Goal: Transaction & Acquisition: Purchase product/service

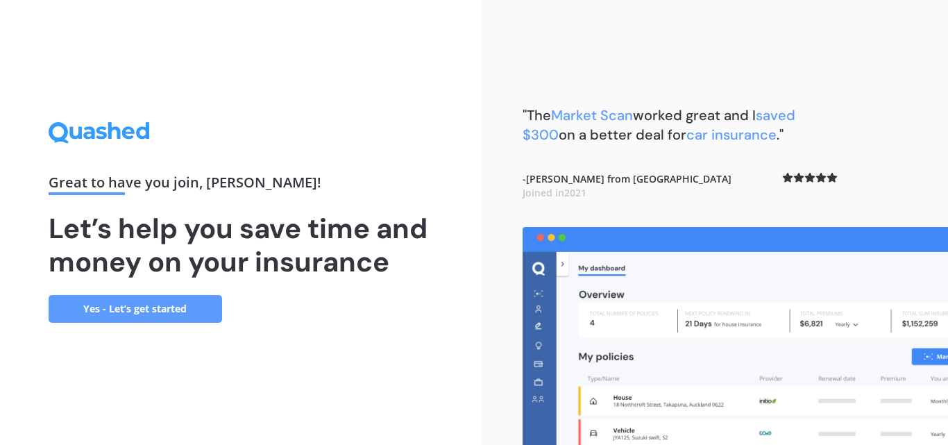
click at [121, 314] on link "Yes - Let’s get started" at bounding box center [136, 309] width 174 height 28
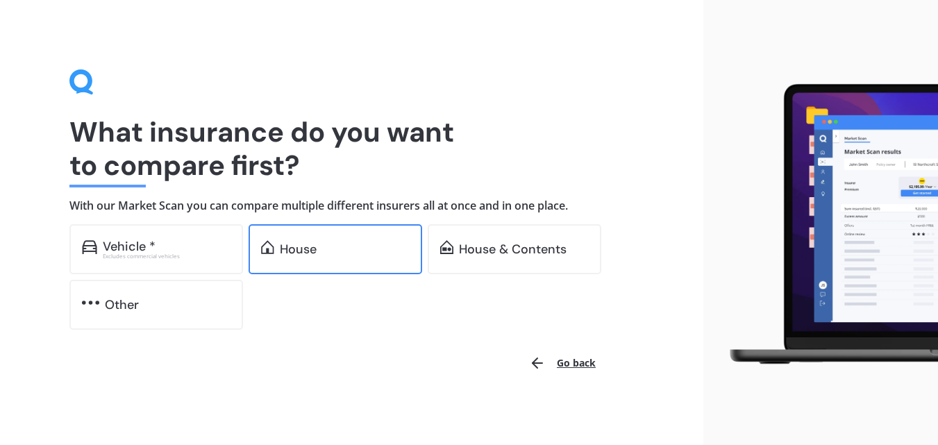
click at [333, 254] on div "House" at bounding box center [345, 249] width 130 height 14
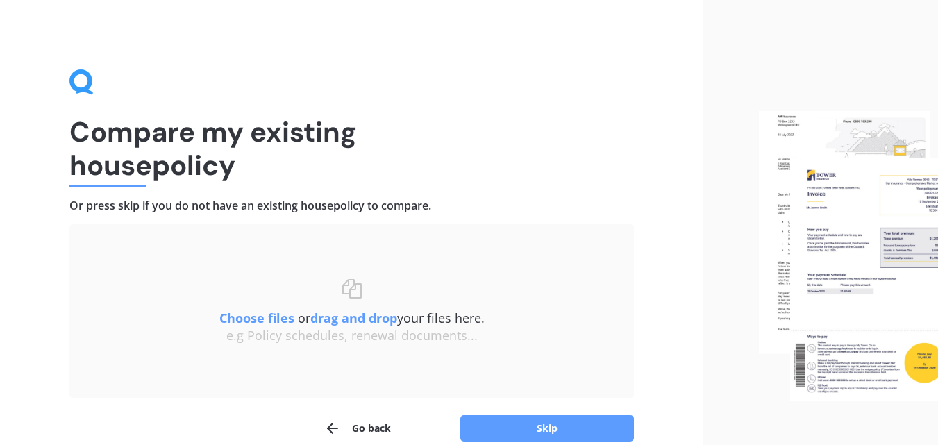
scroll to position [67, 0]
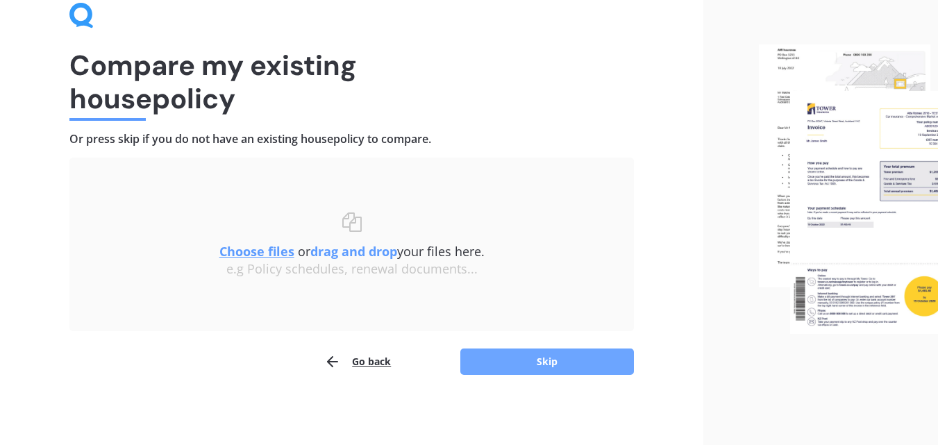
click at [545, 366] on button "Skip" at bounding box center [547, 361] width 174 height 26
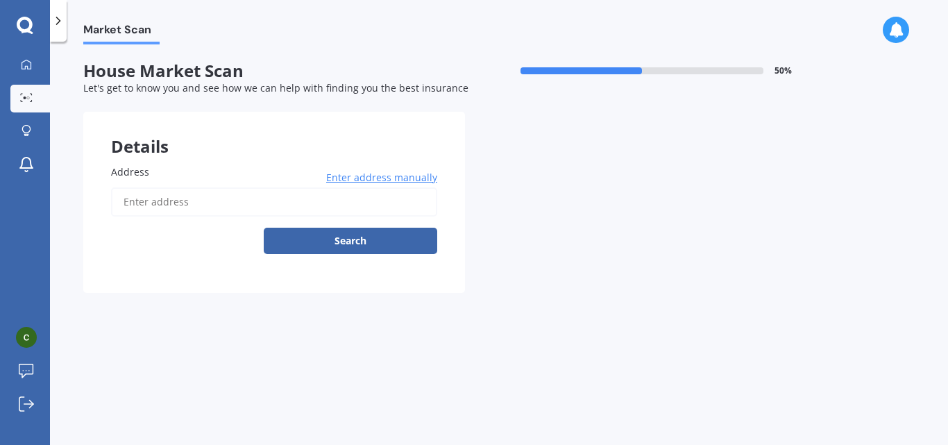
click at [162, 208] on input "Address" at bounding box center [274, 201] width 326 height 29
type input "[STREET_ADDRESS]"
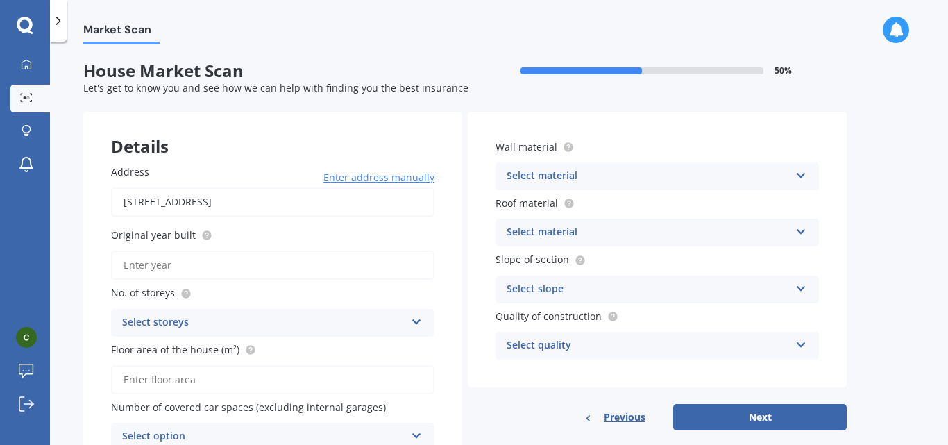
drag, startPoint x: 349, startPoint y: 276, endPoint x: 191, endPoint y: 263, distance: 158.8
click at [191, 263] on input "Original year built" at bounding box center [272, 265] width 323 height 29
type input "2005"
click at [180, 321] on div "Select storeys" at bounding box center [263, 322] width 283 height 17
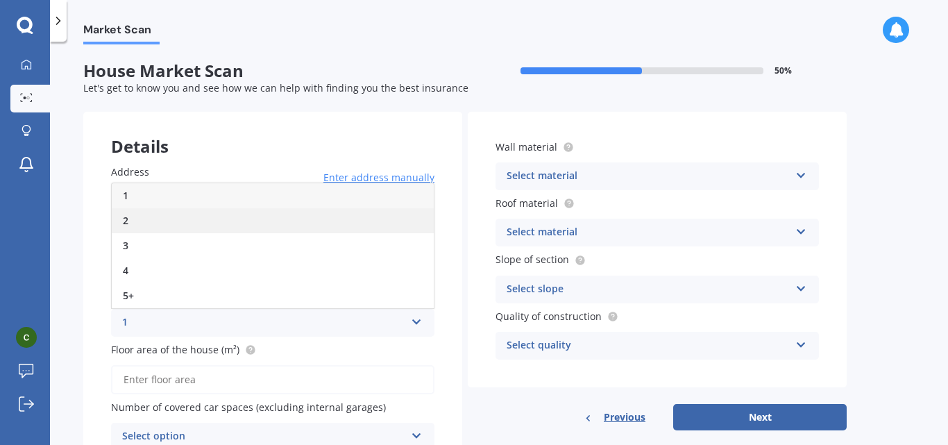
click at [174, 219] on div "2" at bounding box center [273, 220] width 322 height 25
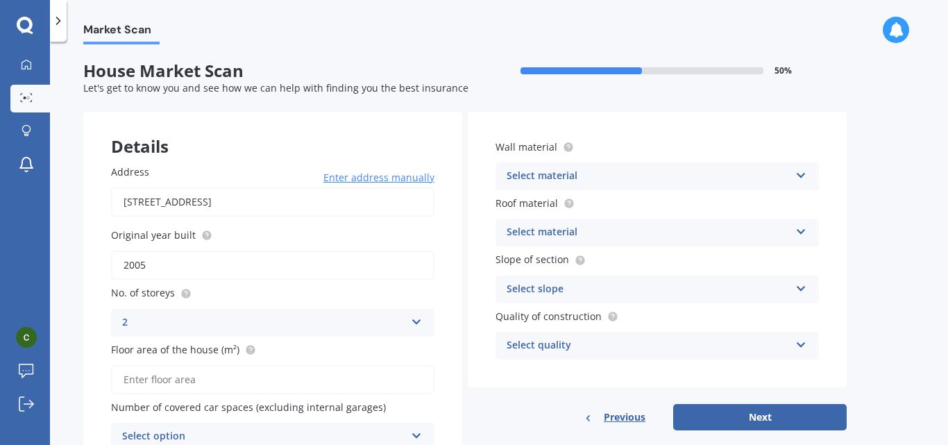
click at [164, 385] on input "Floor area of the house (m²)" at bounding box center [272, 379] width 323 height 29
type input "2"
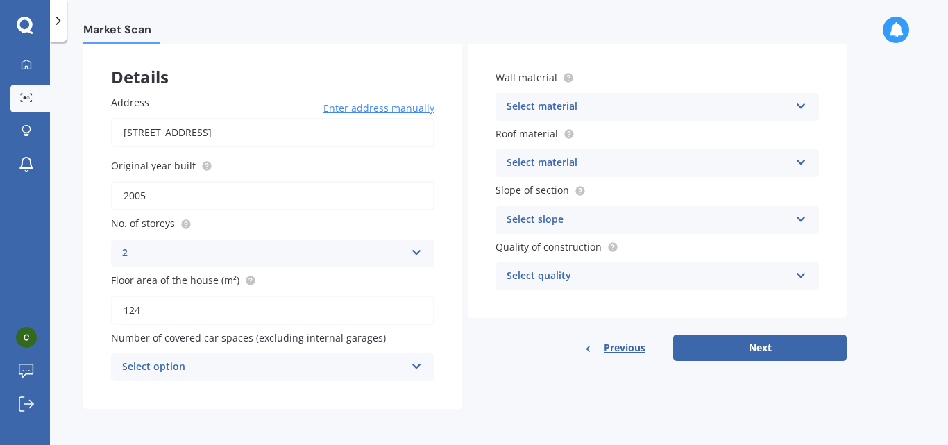
type input "124"
click at [756, 110] on div "Select material" at bounding box center [648, 107] width 283 height 17
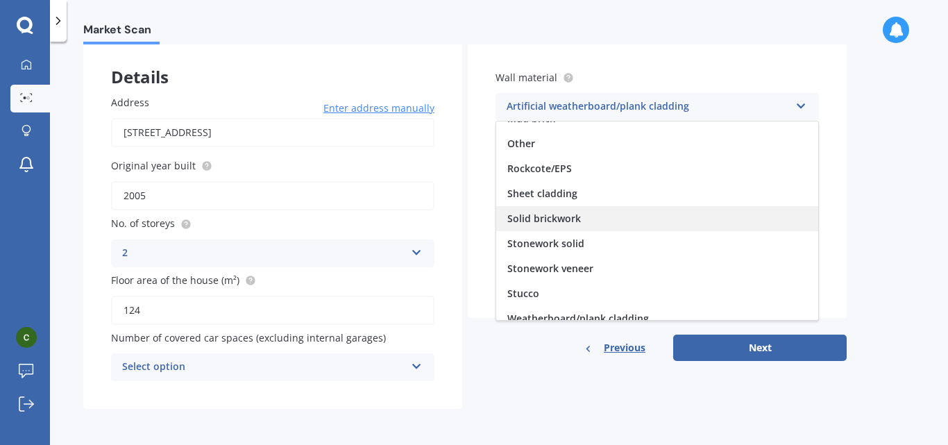
scroll to position [126, 0]
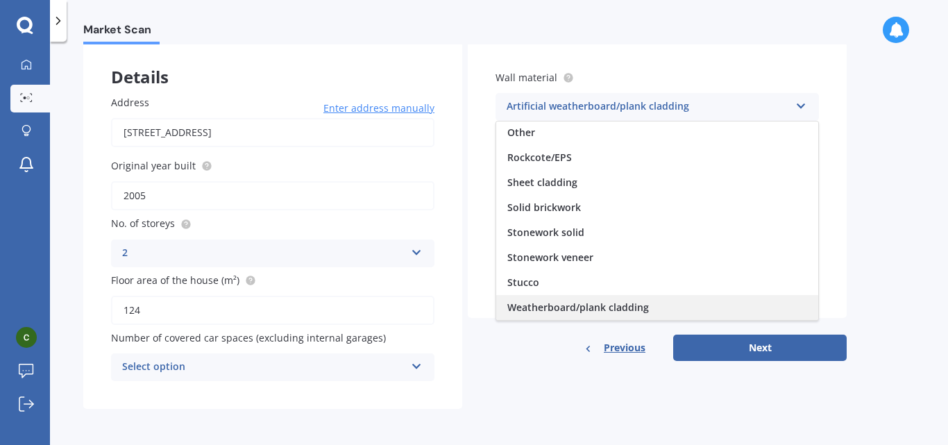
click at [671, 303] on div "Weatherboard/plank cladding" at bounding box center [657, 307] width 322 height 25
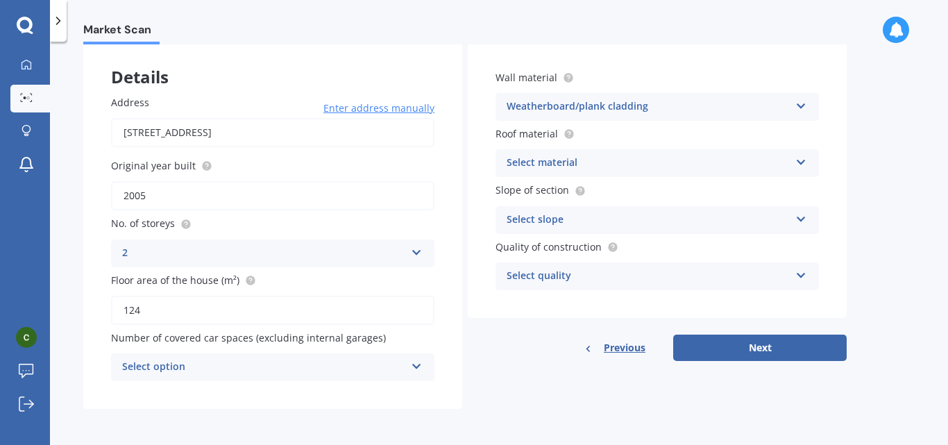
click at [670, 167] on div "Select material" at bounding box center [648, 163] width 283 height 17
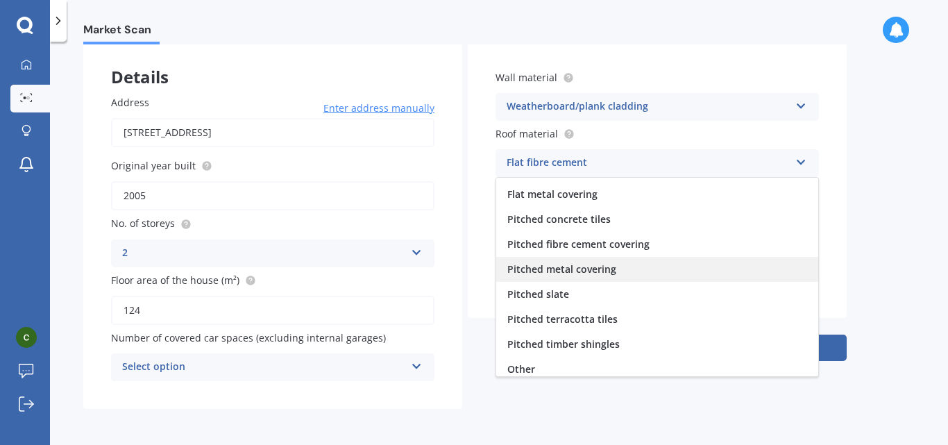
scroll to position [51, 0]
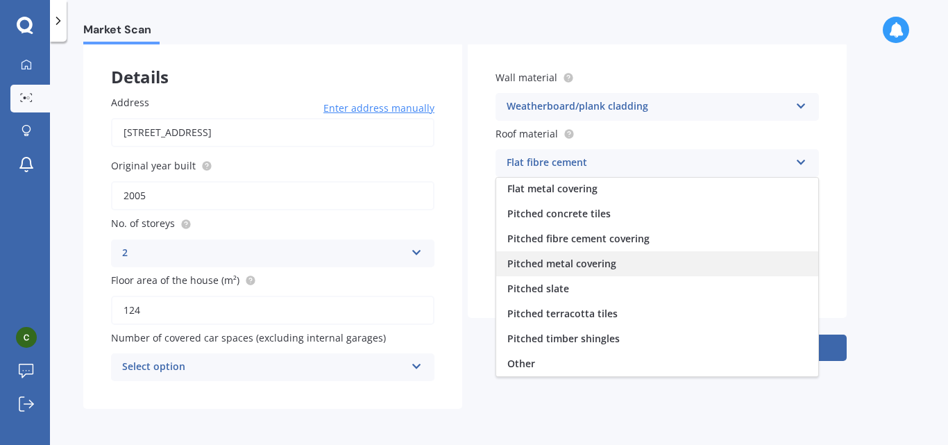
click at [630, 263] on div "Pitched metal covering" at bounding box center [657, 263] width 322 height 25
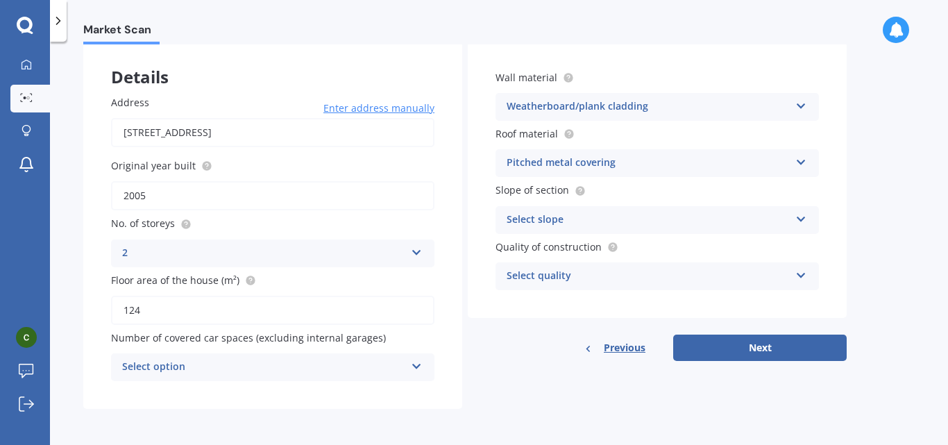
click at [637, 220] on div "Select slope" at bounding box center [648, 220] width 283 height 17
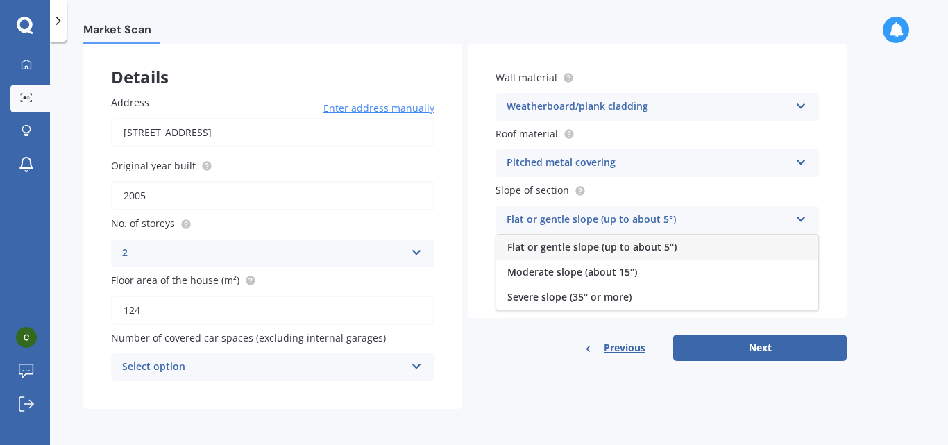
click at [630, 249] on span "Flat or gentle slope (up to about 5°)" at bounding box center [591, 246] width 169 height 13
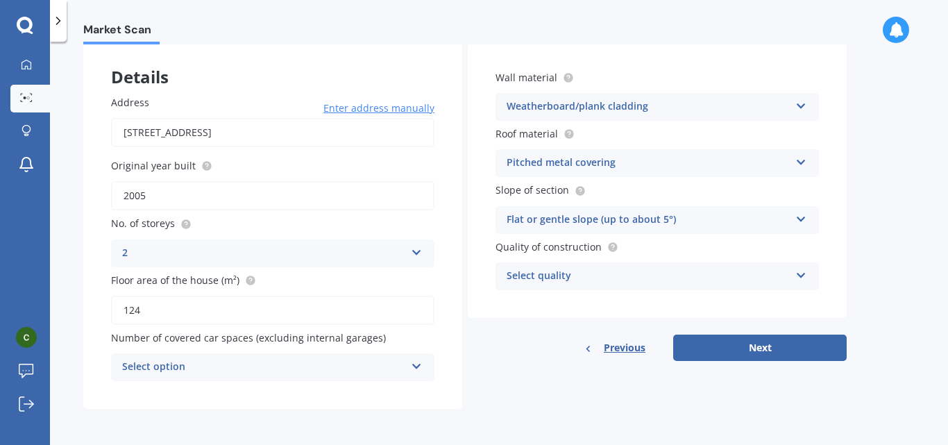
click at [622, 276] on div "Select quality" at bounding box center [648, 276] width 283 height 17
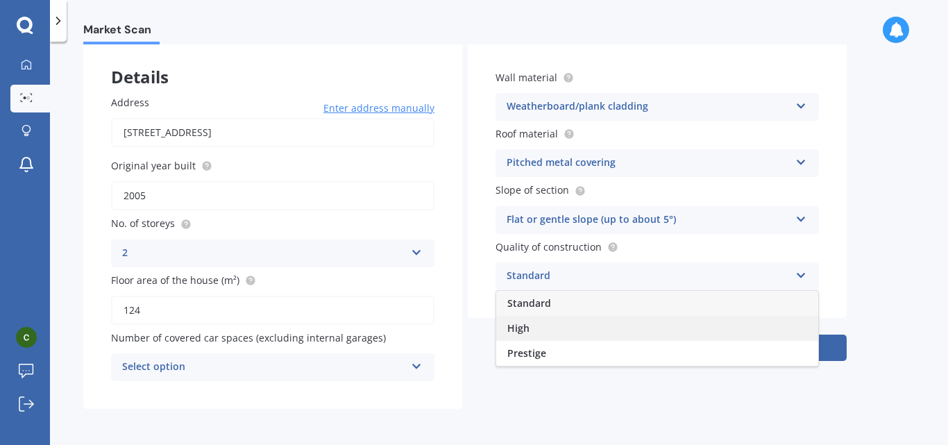
click at [614, 332] on div "High" at bounding box center [657, 328] width 322 height 25
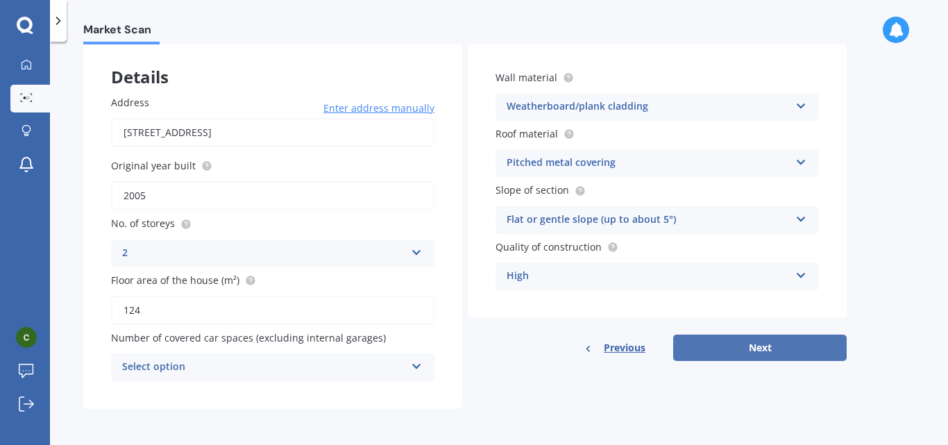
click at [756, 342] on button "Next" at bounding box center [760, 348] width 174 height 26
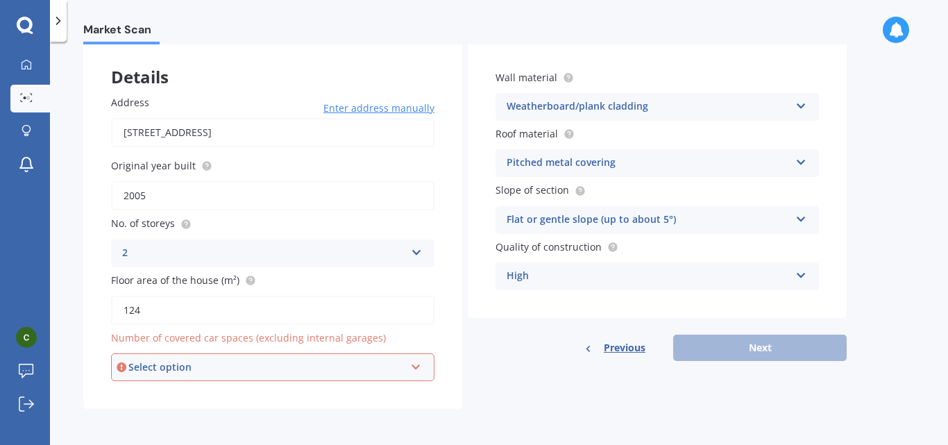
drag, startPoint x: 260, startPoint y: 364, endPoint x: 140, endPoint y: 369, distance: 120.2
click at [140, 369] on div "Select option" at bounding box center [266, 367] width 276 height 15
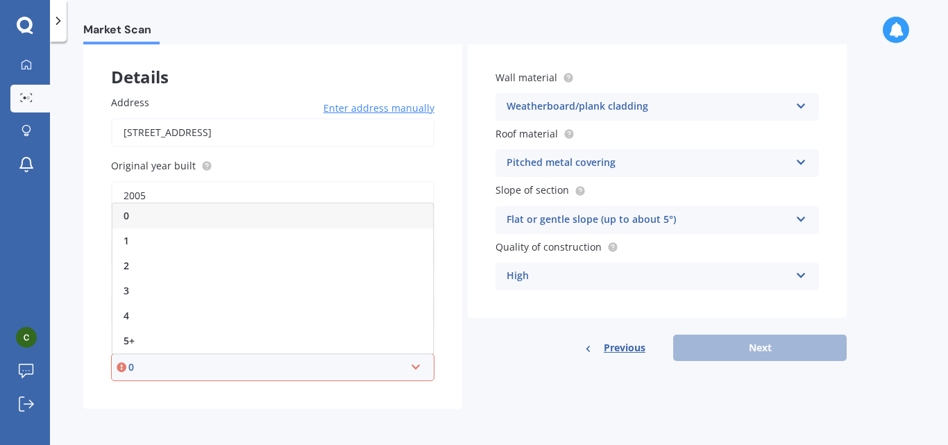
click at [173, 214] on div "0" at bounding box center [272, 215] width 321 height 25
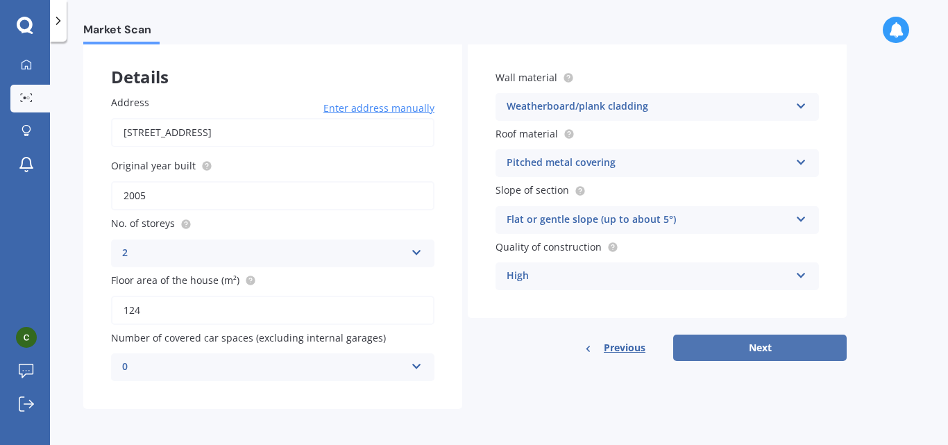
click at [744, 346] on button "Next" at bounding box center [760, 348] width 174 height 26
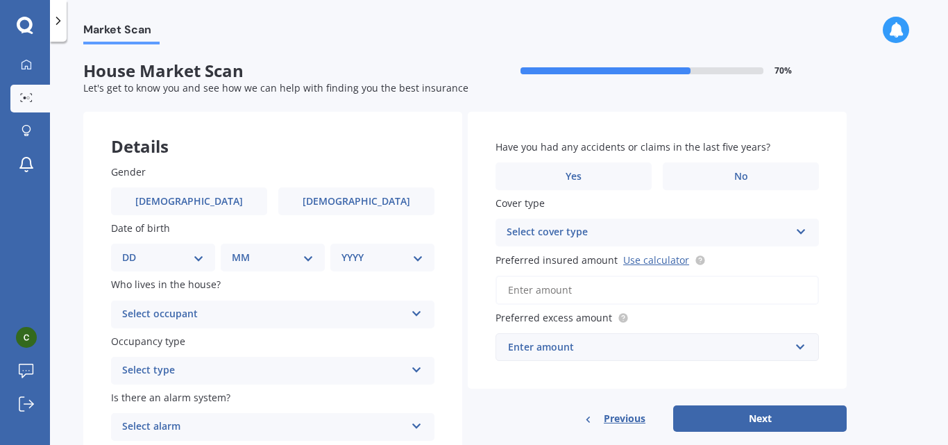
scroll to position [116, 0]
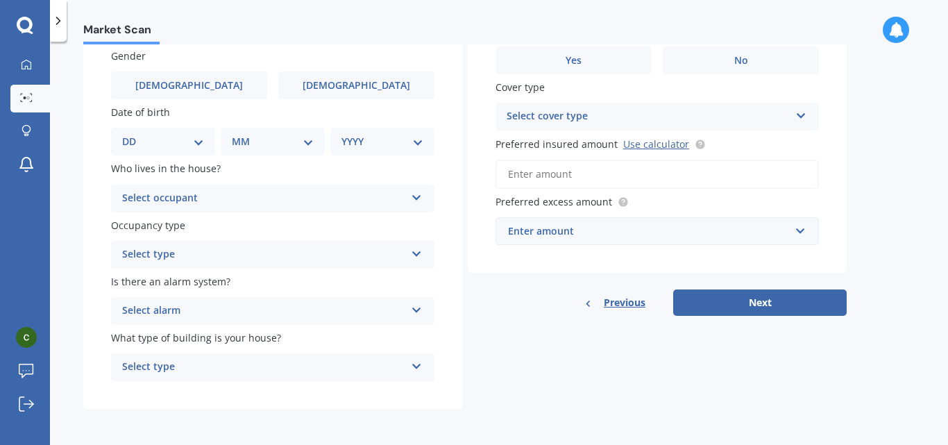
click at [244, 299] on div "Select alarm Yes, monitored Yes, not monitored No" at bounding box center [272, 311] width 323 height 28
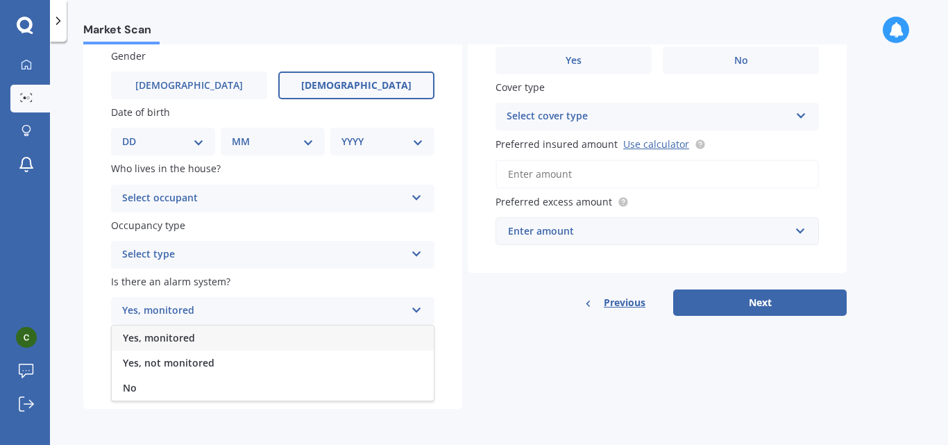
click at [364, 85] on span "[DEMOGRAPHIC_DATA]" at bounding box center [356, 86] width 110 height 12
click at [0, 0] on input "[DEMOGRAPHIC_DATA]" at bounding box center [0, 0] width 0 height 0
click at [181, 140] on select "DD 01 02 03 04 05 06 07 08 09 10 11 12 13 14 15 16 17 18 19 20 21 22 23 24 25 2…" at bounding box center [163, 141] width 82 height 15
select select "21"
click at [133, 134] on select "DD 01 02 03 04 05 06 07 08 09 10 11 12 13 14 15 16 17 18 19 20 21 22 23 24 25 2…" at bounding box center [163, 141] width 82 height 15
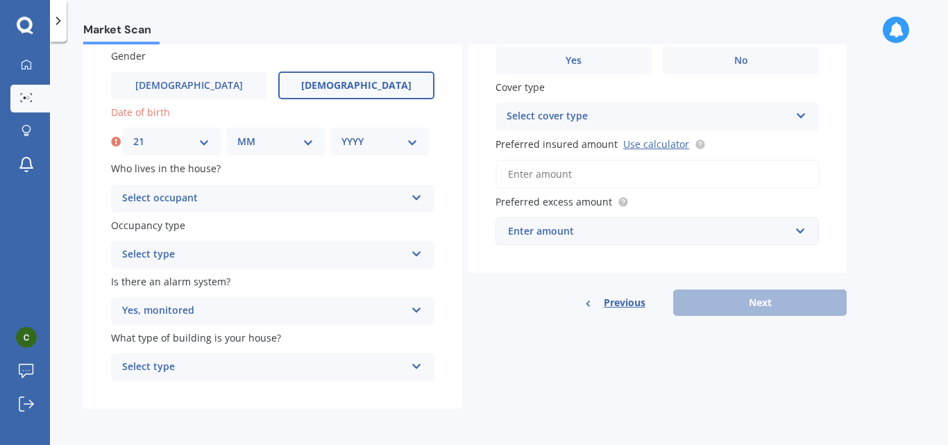
click at [283, 142] on select "MM 01 02 03 04 05 06 07 08 09 10 11 12" at bounding box center [275, 141] width 76 height 15
select select "02"
click at [237, 134] on select "MM 01 02 03 04 05 06 07 08 09 10 11 12" at bounding box center [275, 141] width 76 height 15
click at [390, 138] on select "YYYY 2009 2008 2007 2006 2005 2004 2003 2002 2001 2000 1999 1998 1997 1996 1995…" at bounding box center [380, 141] width 76 height 15
select select "1989"
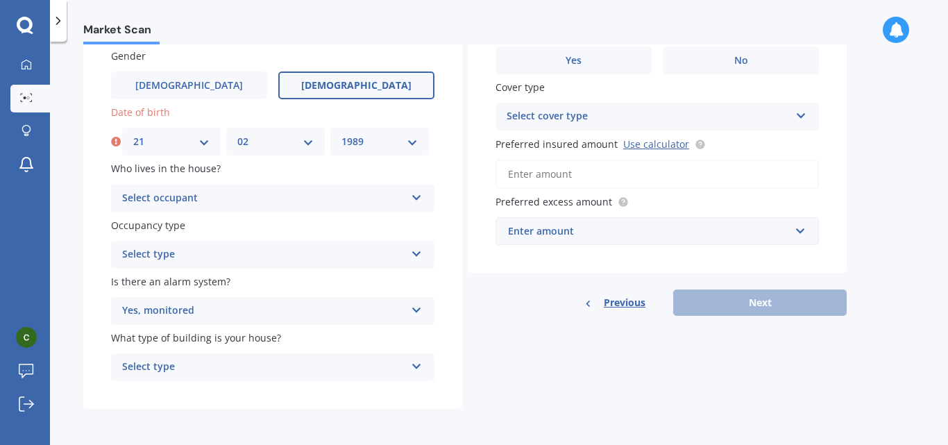
click at [342, 134] on select "YYYY 2009 2008 2007 2006 2005 2004 2003 2002 2001 2000 1999 1998 1997 1996 1995…" at bounding box center [380, 141] width 76 height 15
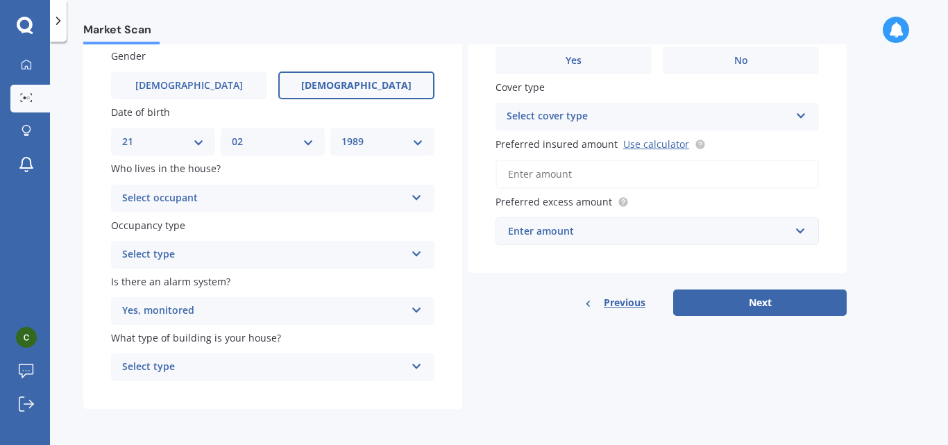
click at [324, 203] on div "Select occupant" at bounding box center [263, 198] width 283 height 17
click at [303, 237] on div "Owner" at bounding box center [273, 225] width 322 height 25
click at [284, 258] on div "Select type" at bounding box center [263, 254] width 283 height 17
click at [278, 285] on div "Permanent" at bounding box center [273, 281] width 322 height 25
click at [269, 313] on div "Yes, monitored" at bounding box center [263, 311] width 283 height 17
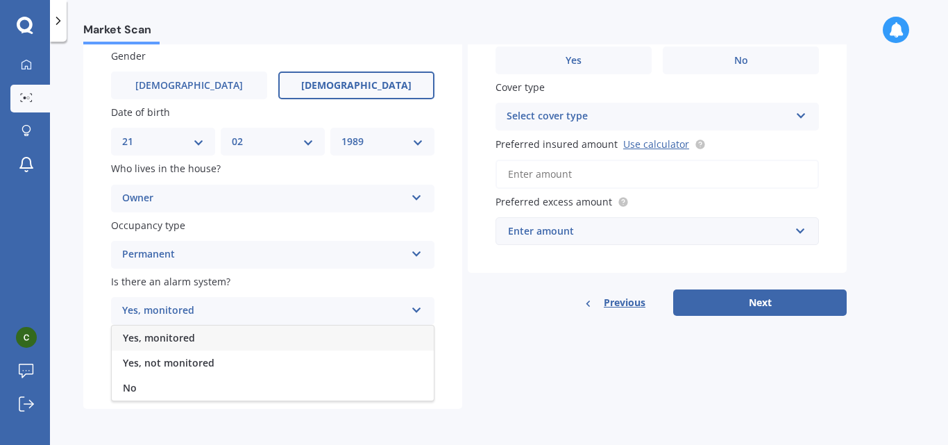
drag, startPoint x: 269, startPoint y: 313, endPoint x: 92, endPoint y: 330, distance: 178.6
click at [92, 330] on div "Gender [DEMOGRAPHIC_DATA] [DEMOGRAPHIC_DATA] Date of birth DD 01 02 03 04 05 06…" at bounding box center [272, 215] width 379 height 389
click at [165, 373] on div "Select type" at bounding box center [263, 367] width 283 height 17
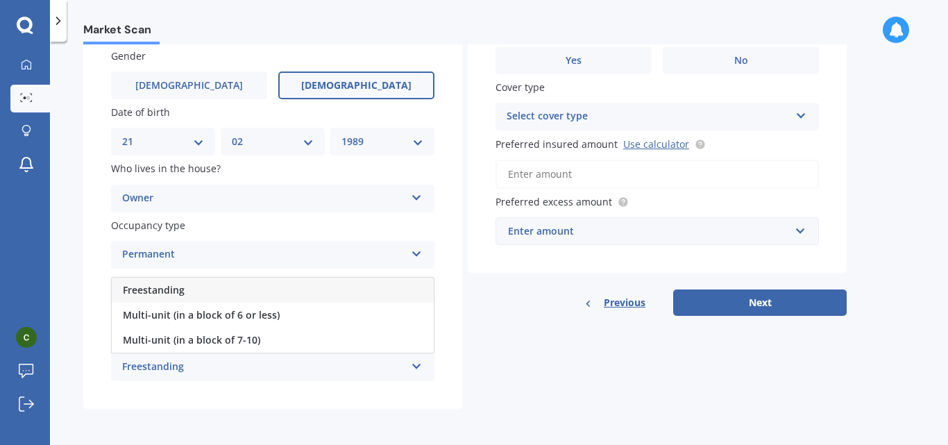
click at [208, 289] on div "Freestanding" at bounding box center [273, 290] width 322 height 25
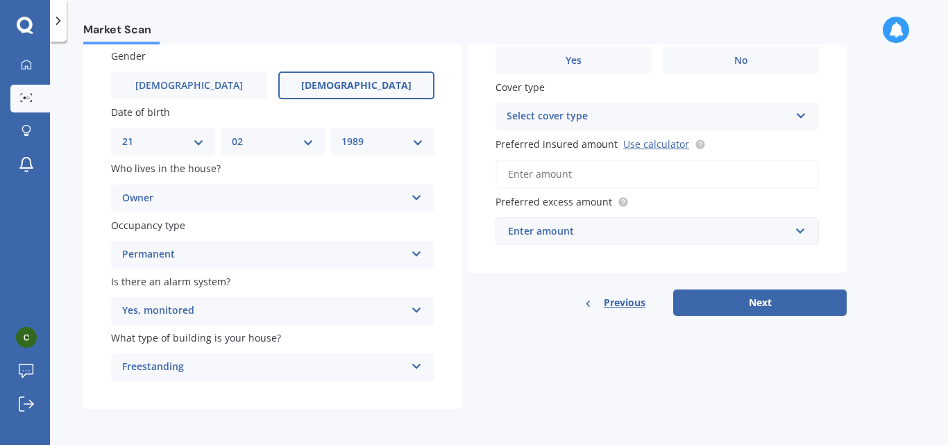
click at [898, 171] on div "Market Scan House Market Scan 70 % Let's get to know you and see how we can hel…" at bounding box center [499, 245] width 898 height 403
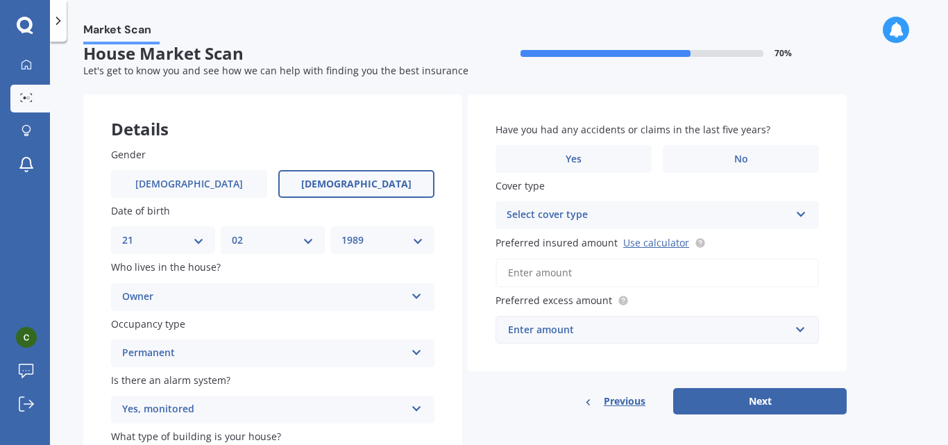
scroll to position [17, 0]
click at [723, 162] on label "No" at bounding box center [741, 159] width 156 height 28
click at [0, 0] on input "No" at bounding box center [0, 0] width 0 height 0
click at [802, 211] on icon at bounding box center [802, 212] width 12 height 10
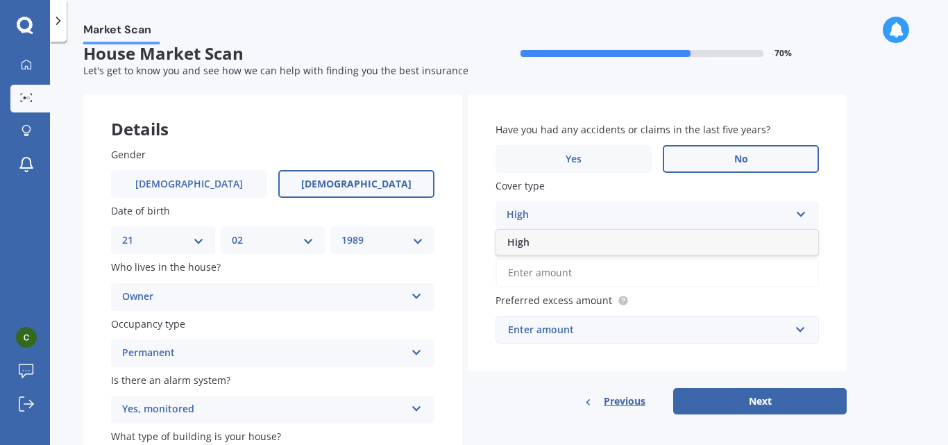
click at [718, 239] on div "High" at bounding box center [657, 242] width 322 height 25
click at [646, 243] on link "Use calculator" at bounding box center [656, 242] width 66 height 13
click at [564, 265] on input "Preferred insured amount Use calculator" at bounding box center [657, 272] width 323 height 29
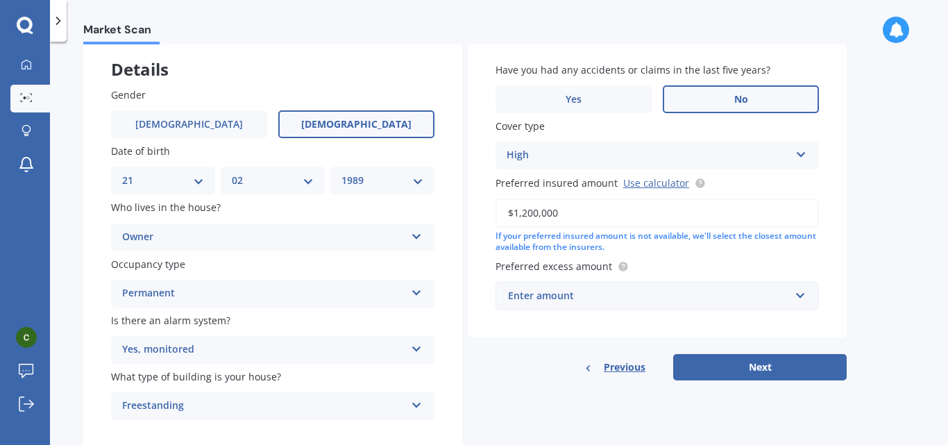
scroll to position [78, 0]
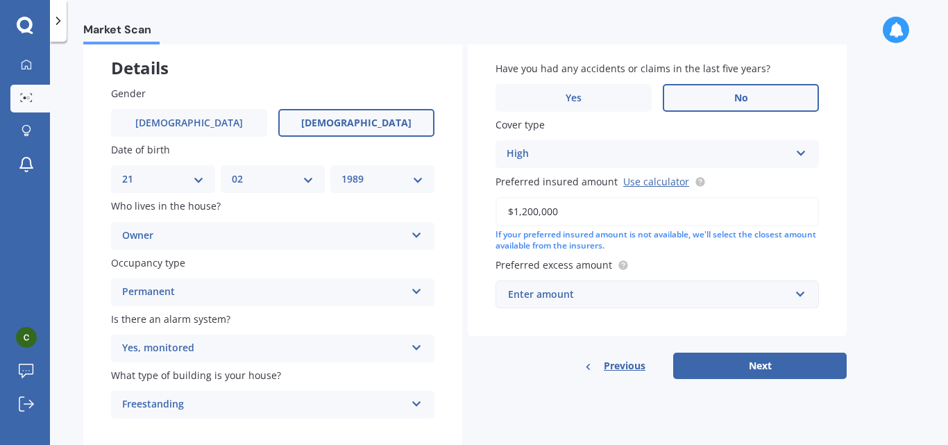
type input "$1,200,000"
click at [690, 298] on div "Enter amount" at bounding box center [649, 294] width 282 height 15
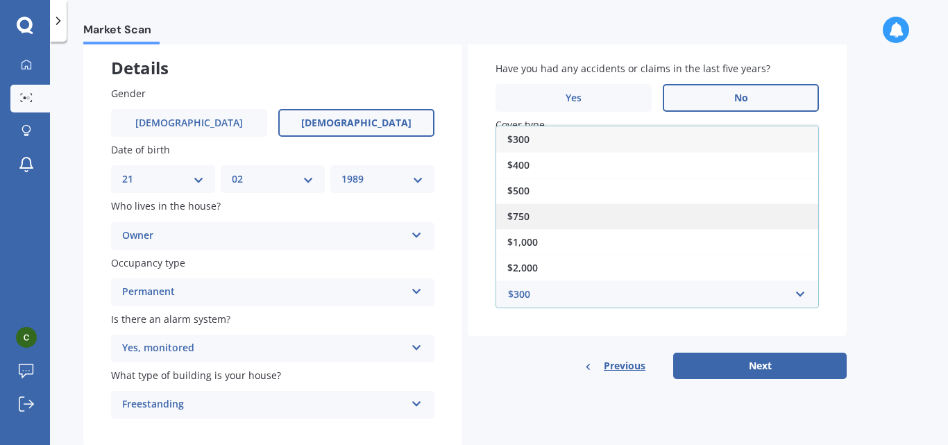
click at [697, 221] on div "$750" at bounding box center [657, 216] width 322 height 26
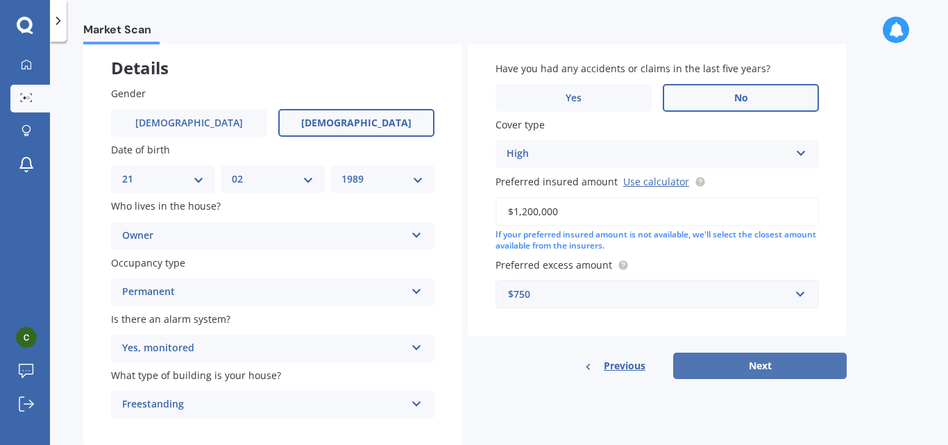
click at [729, 361] on button "Next" at bounding box center [760, 366] width 174 height 26
select select "21"
select select "02"
select select "1989"
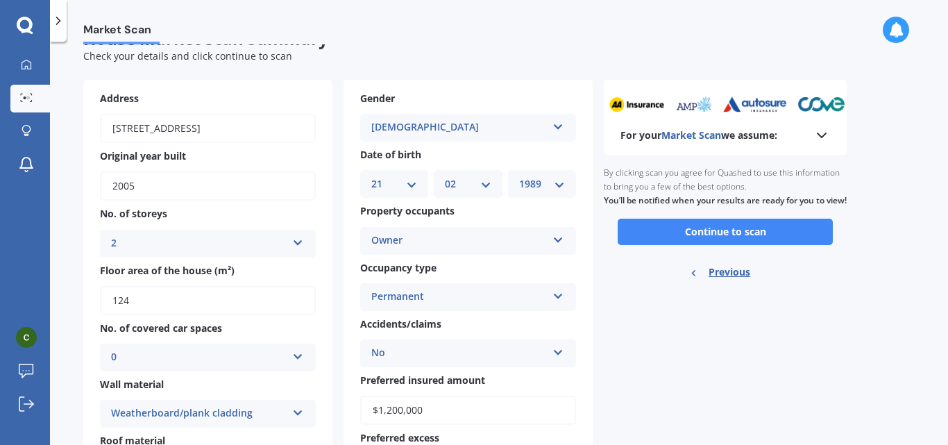
scroll to position [34, 0]
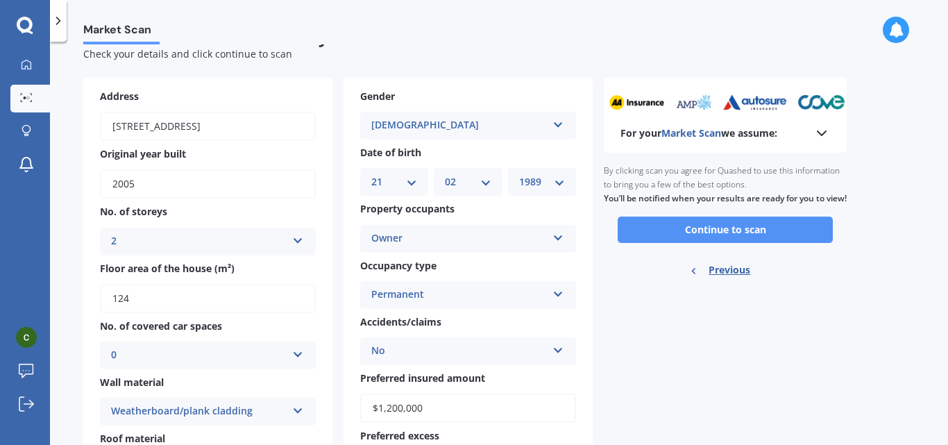
click at [754, 243] on button "Continue to scan" at bounding box center [725, 230] width 215 height 26
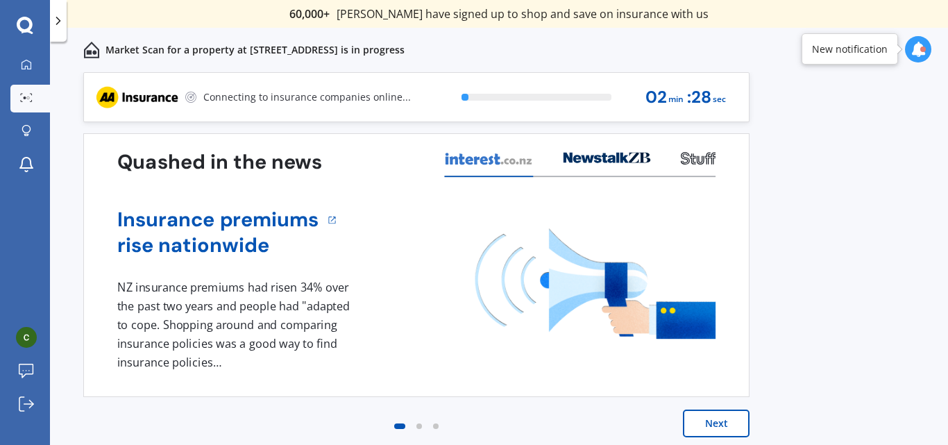
scroll to position [6, 0]
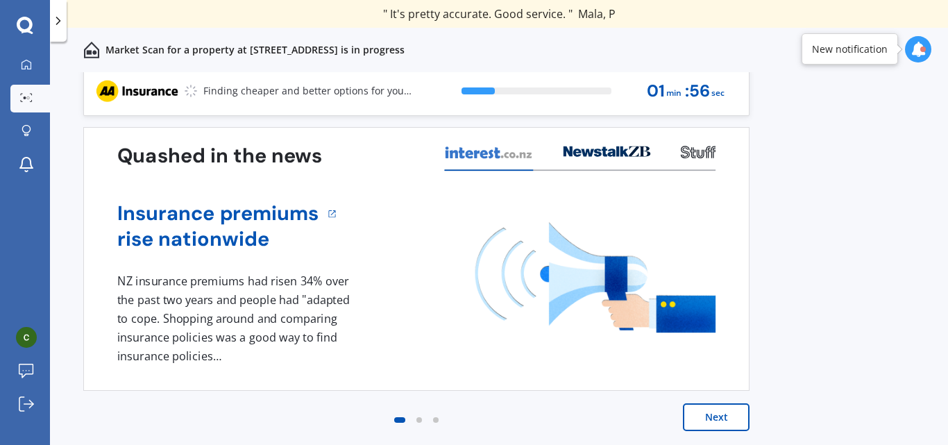
click at [893, 260] on div "Previous 60,000+ Kiwis have signed up to shop and save on insurance with us " H…" at bounding box center [499, 273] width 898 height 403
